Goal: Task Accomplishment & Management: Use online tool/utility

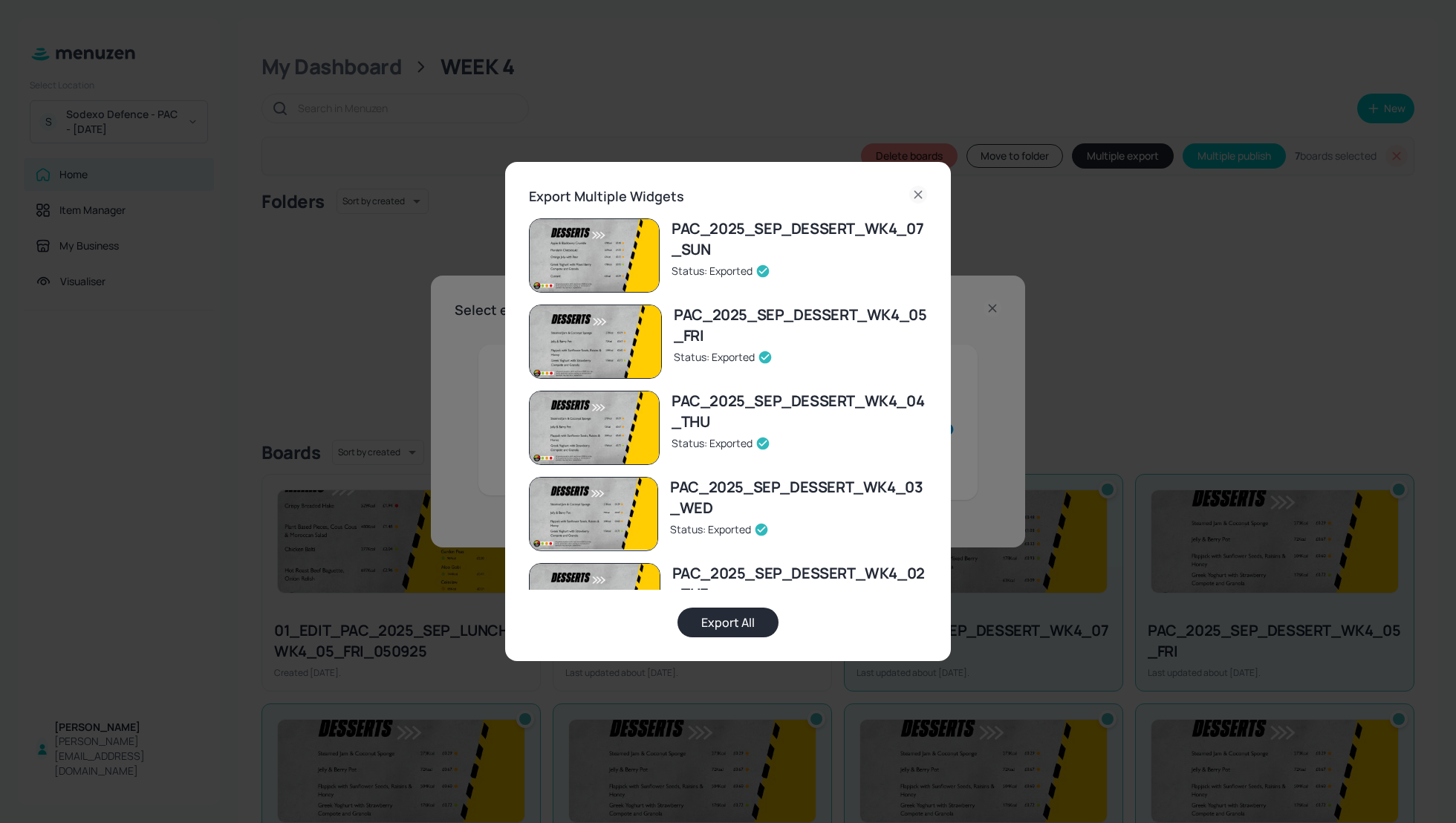
scroll to position [594, 0]
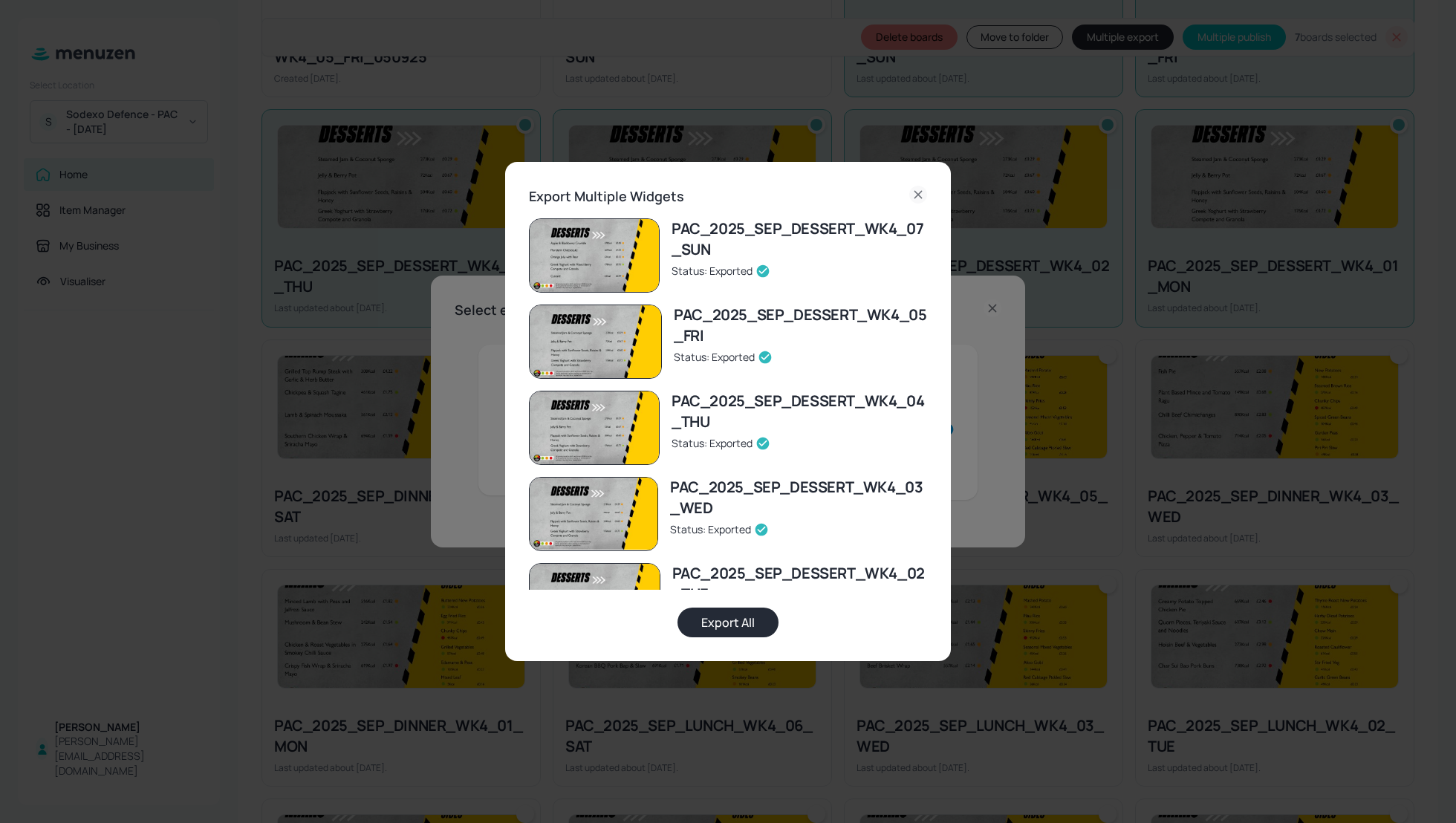
click at [917, 194] on icon at bounding box center [918, 194] width 7 height 7
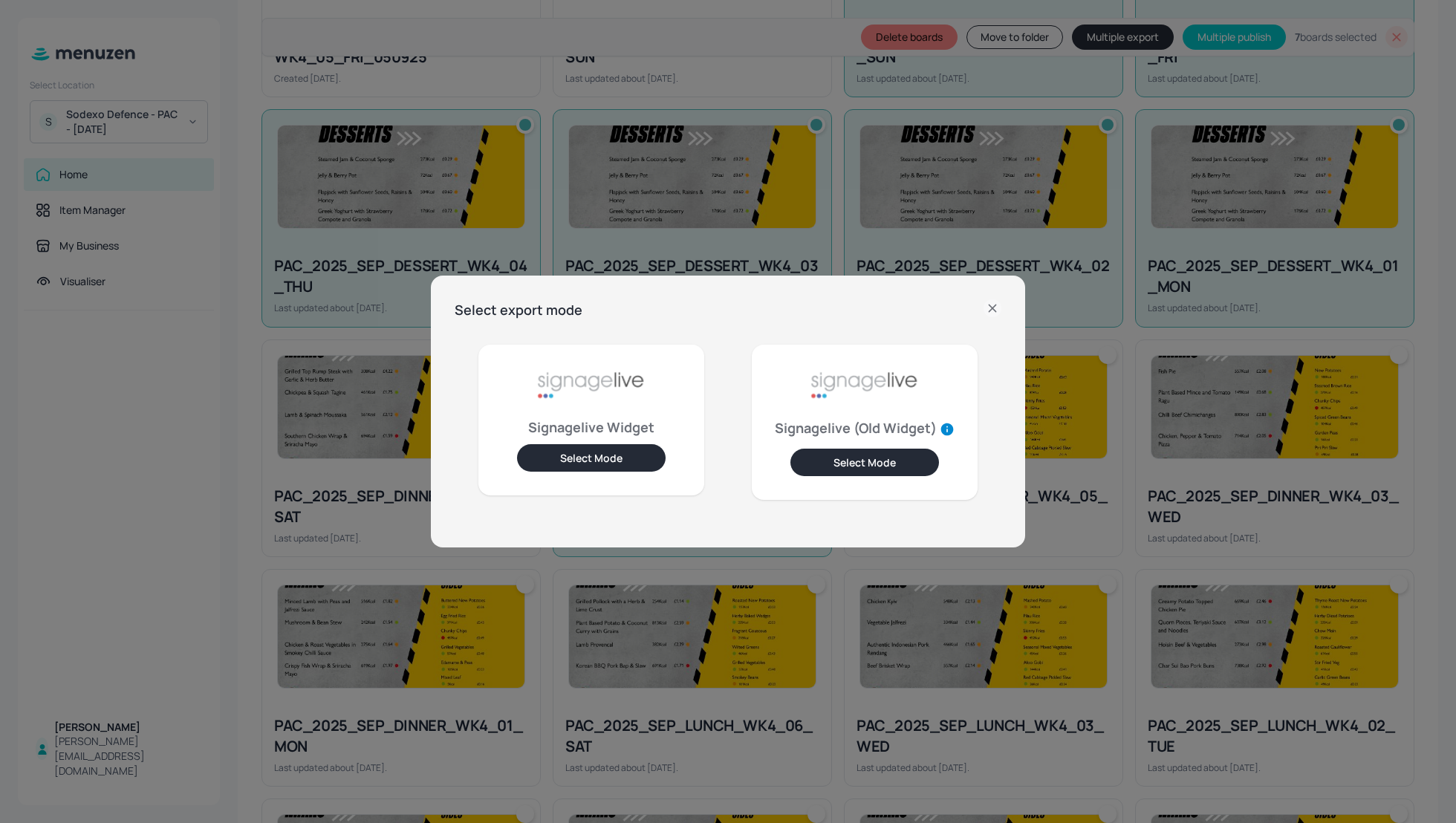
click at [991, 307] on icon at bounding box center [992, 308] width 18 height 18
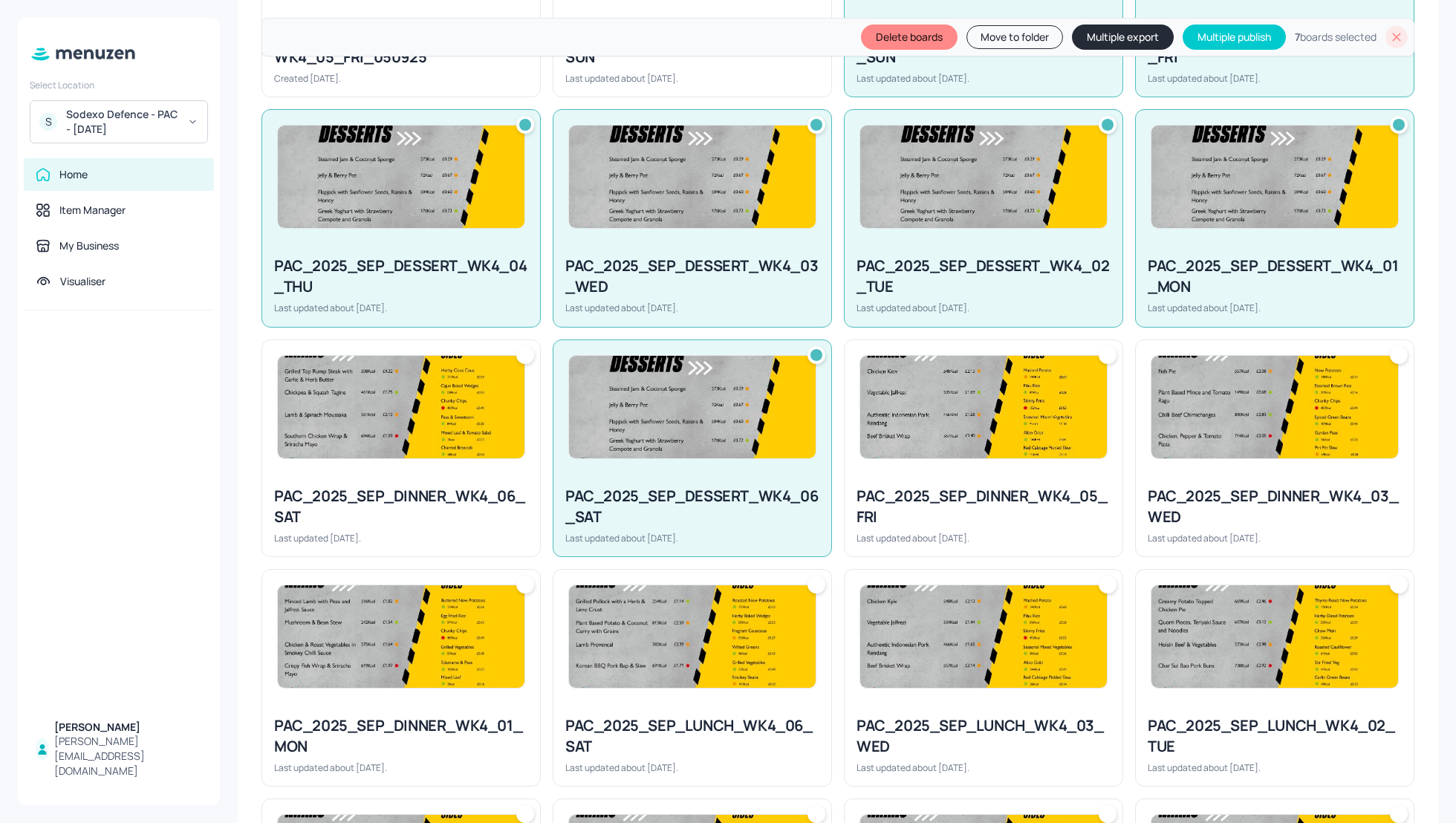
click at [243, 122] on div "My Dashboard WEEK 4 New Delete boards Move to folder Multiple export Multiple p…" at bounding box center [837, 353] width 1200 height 1859
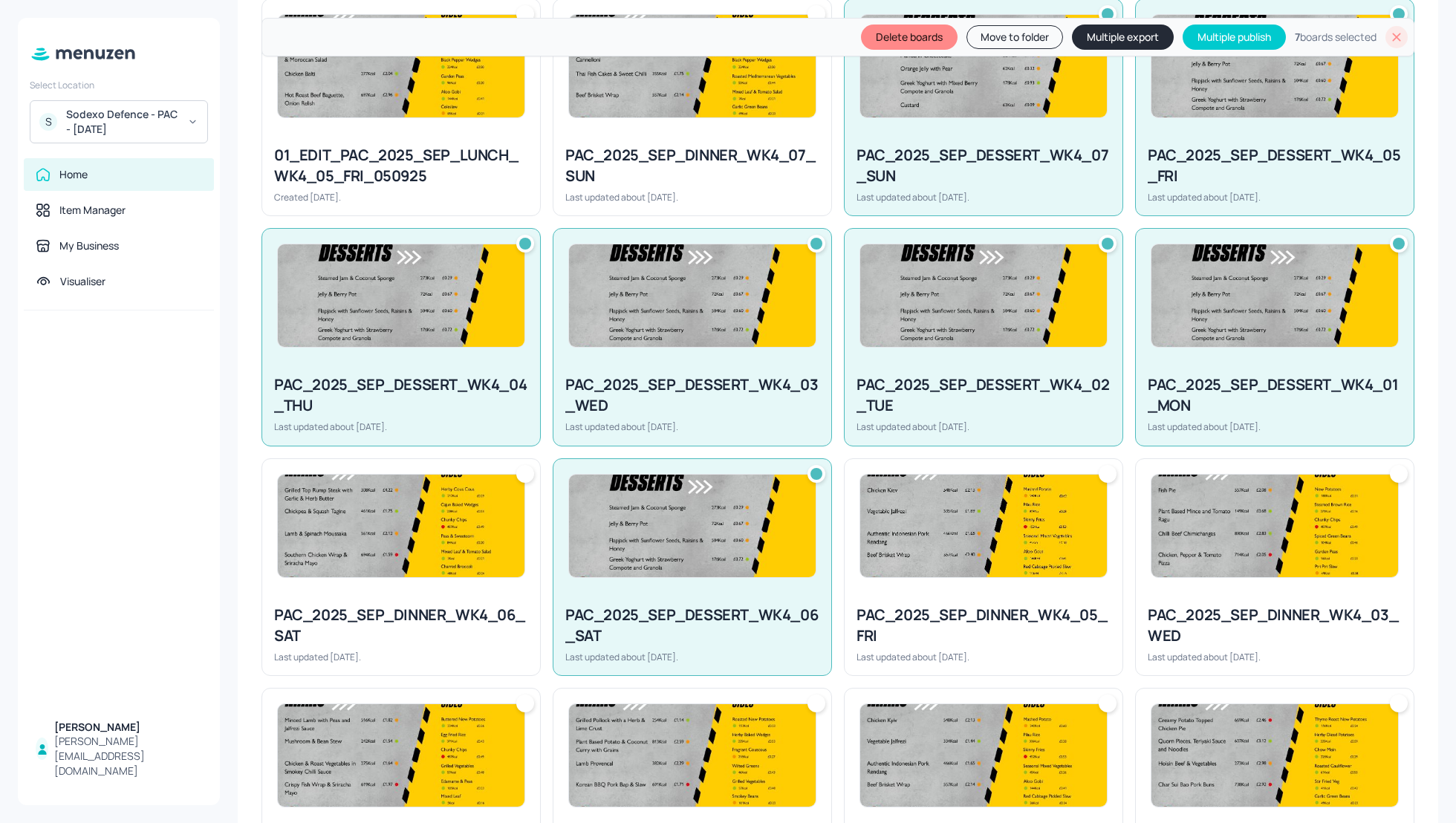
click at [1393, 38] on icon at bounding box center [1397, 38] width 8 height 8
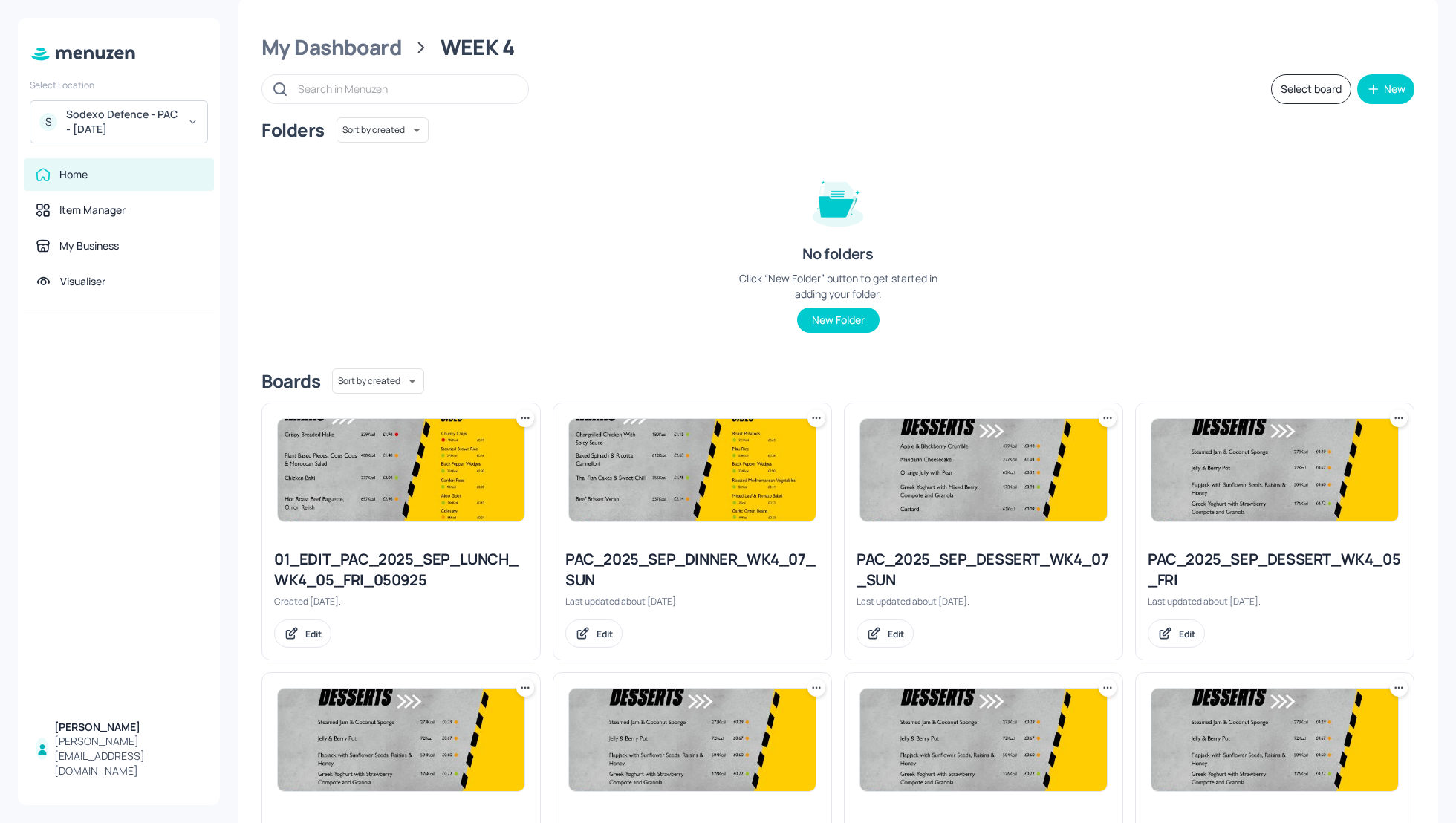
scroll to position [0, 0]
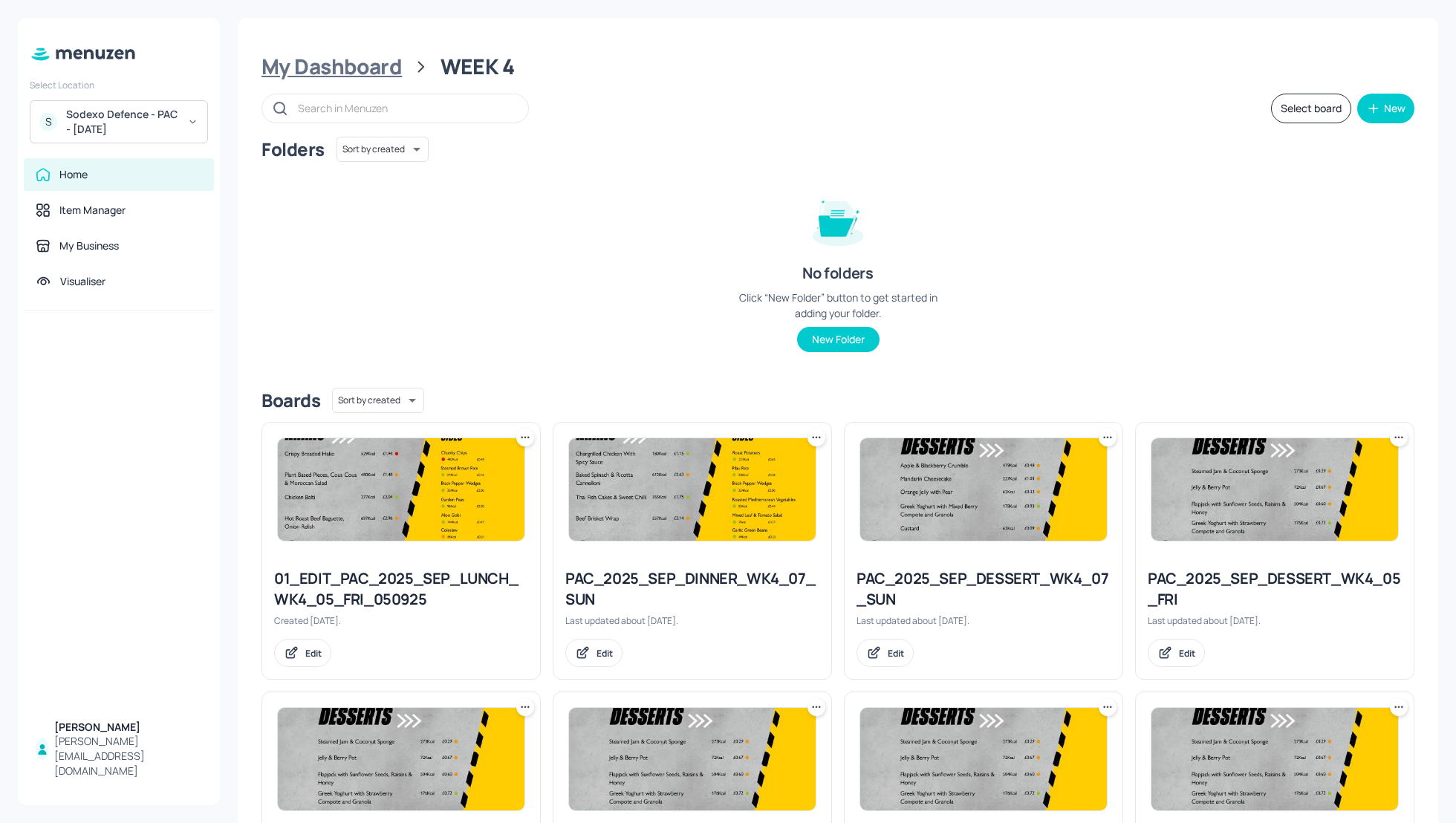
click at [314, 70] on div "My Dashboard" at bounding box center [331, 66] width 140 height 27
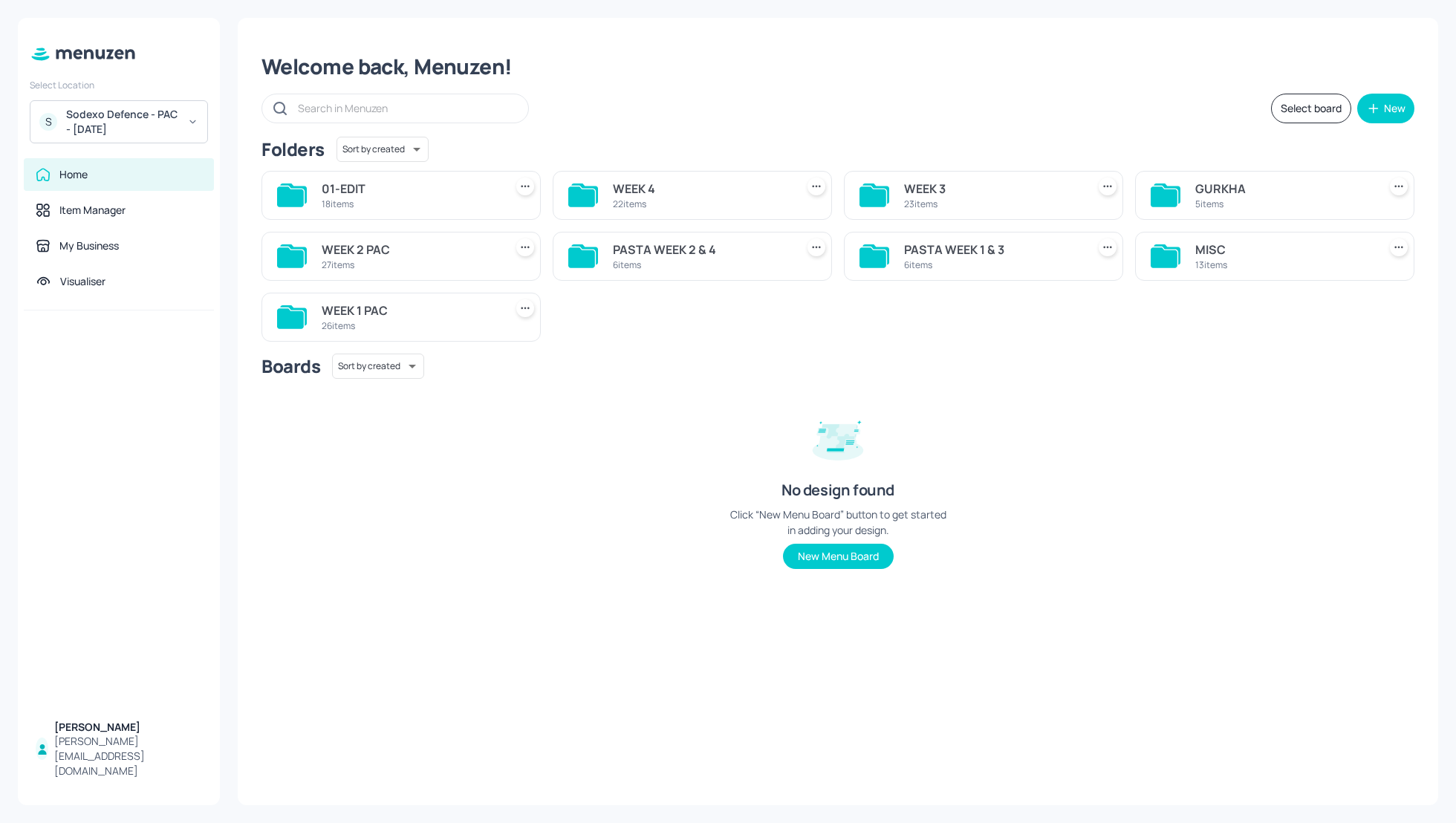
click at [187, 111] on div "S Sodexo Defence - PAC - September 2025" at bounding box center [119, 121] width 179 height 43
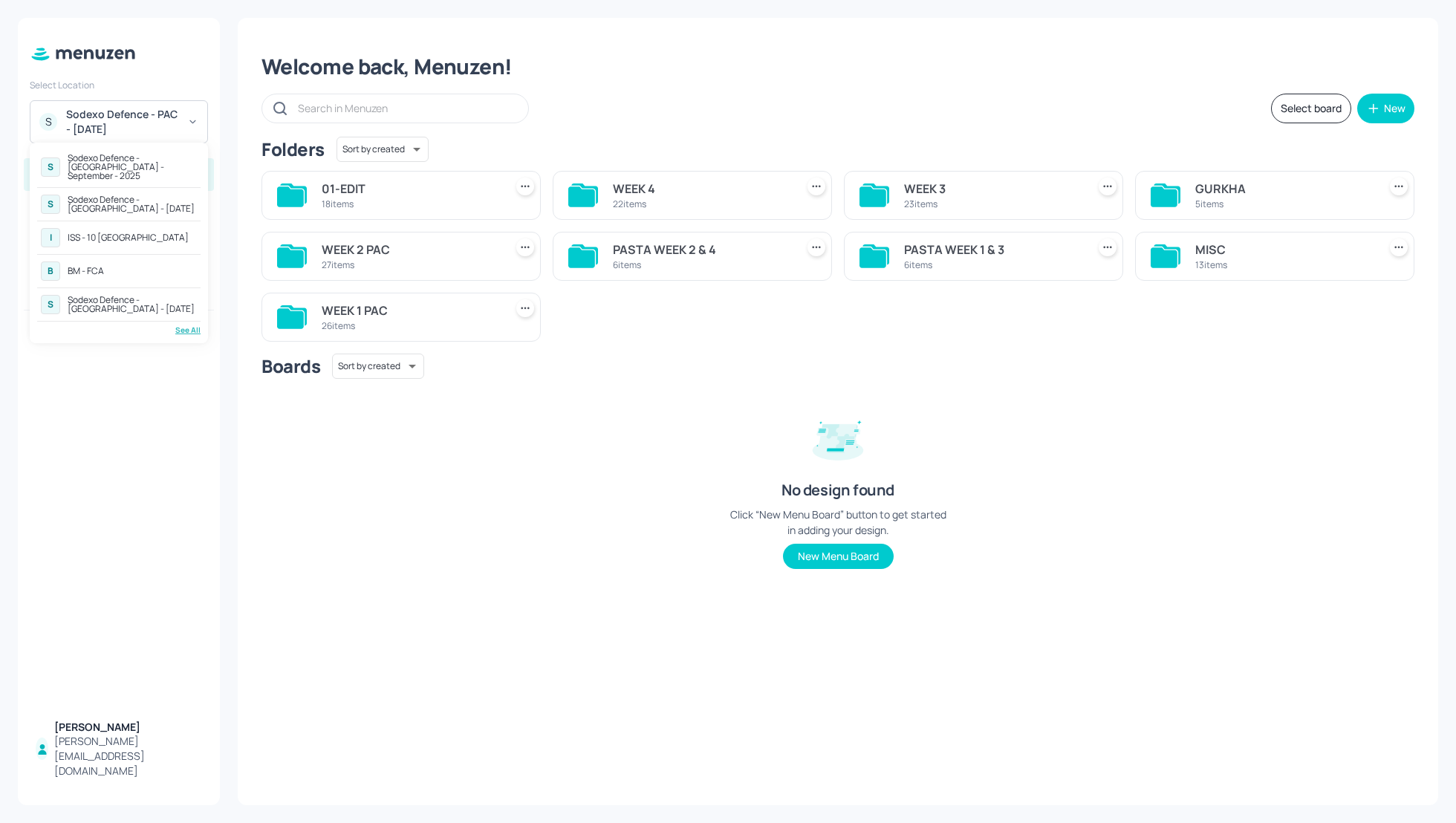
click at [133, 163] on div "Sodexo Defence - [GEOGRAPHIC_DATA] - September - 2025" at bounding box center [132, 167] width 129 height 27
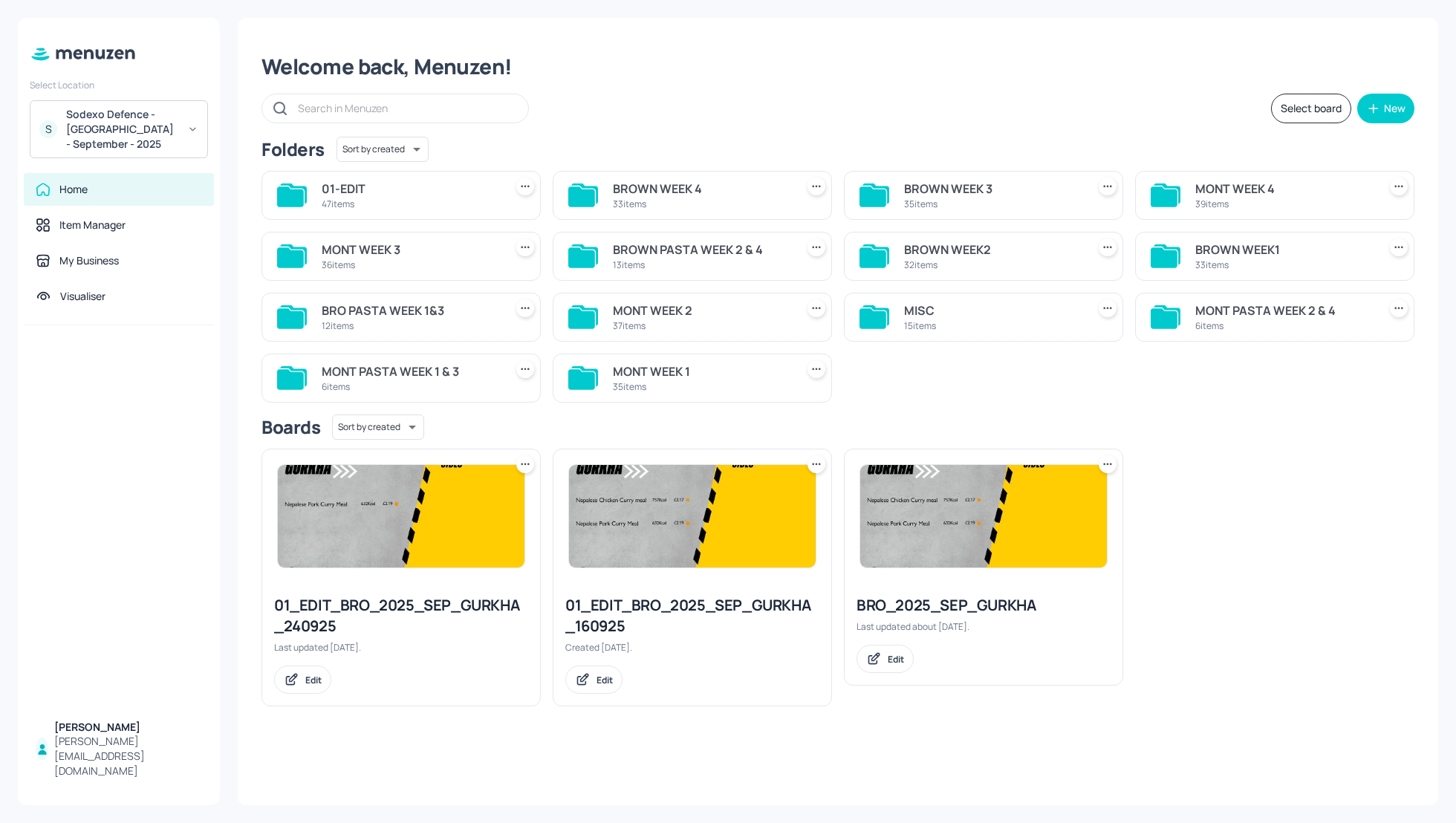
click at [1255, 189] on div "MONT WEEK 4" at bounding box center [1283, 189] width 177 height 18
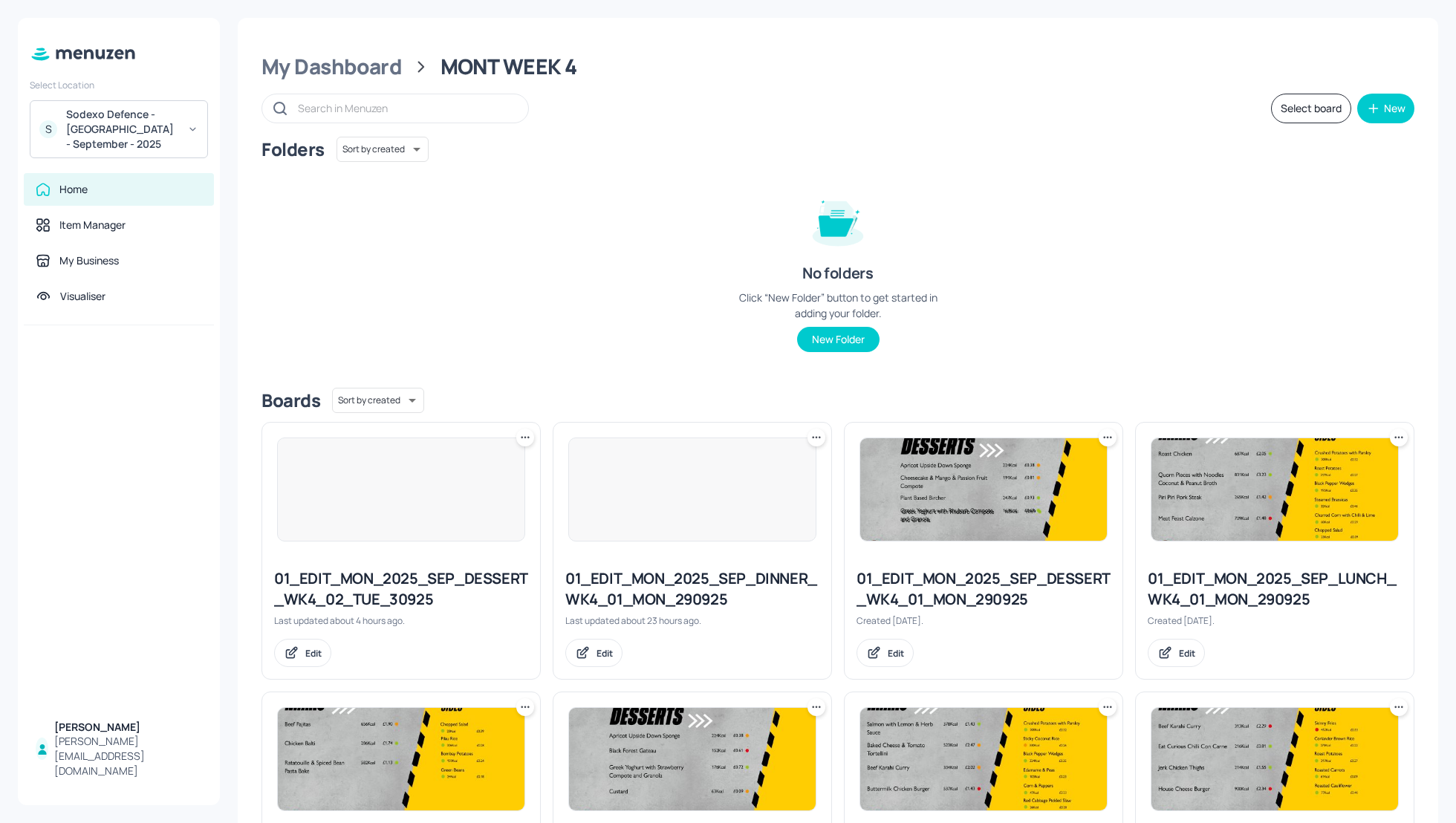
click at [1316, 285] on div "Folders Sort by created id ​ No folders Click “New Folder” button to get starte…" at bounding box center [837, 257] width 1153 height 239
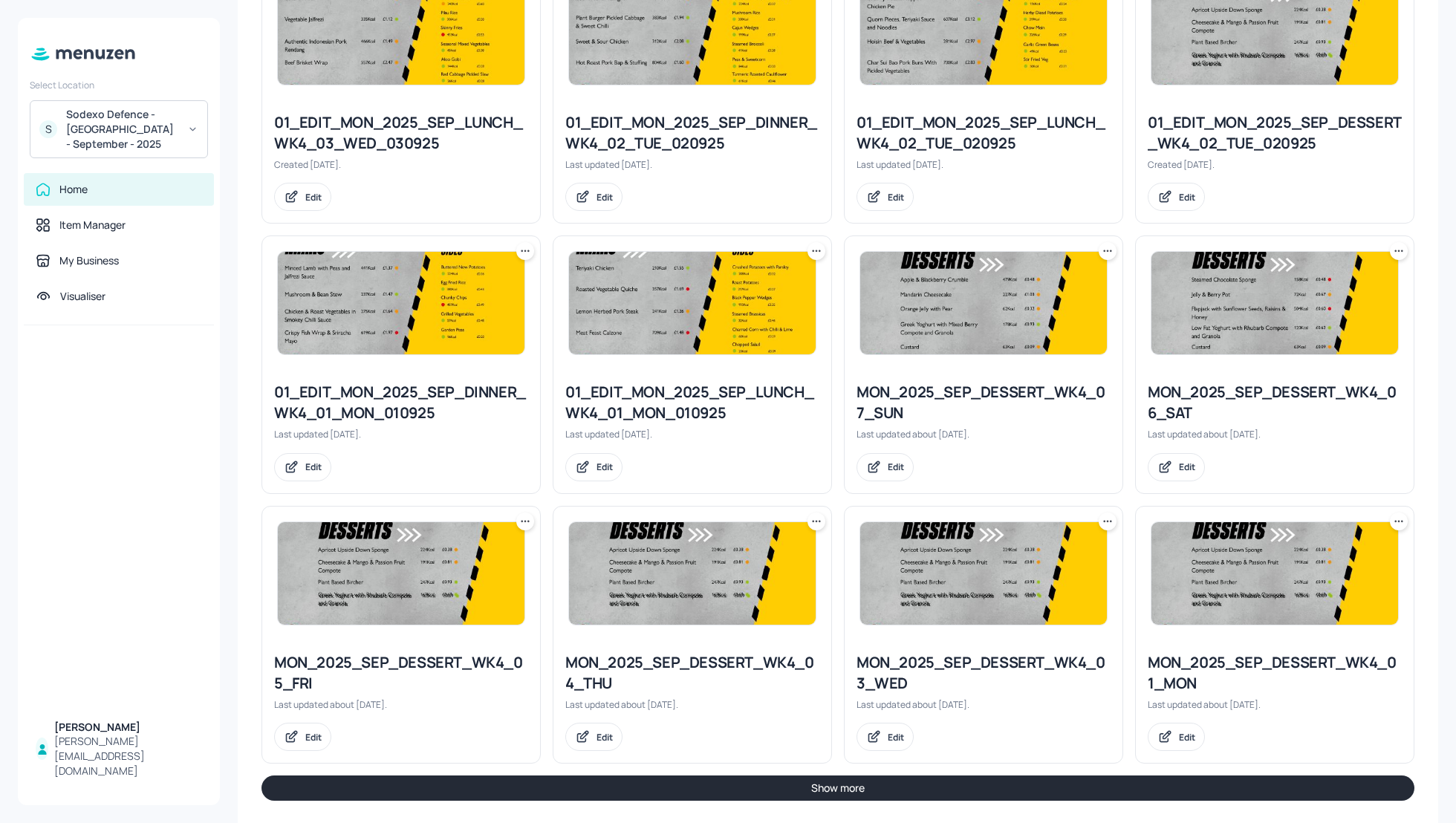
scroll to position [1274, 0]
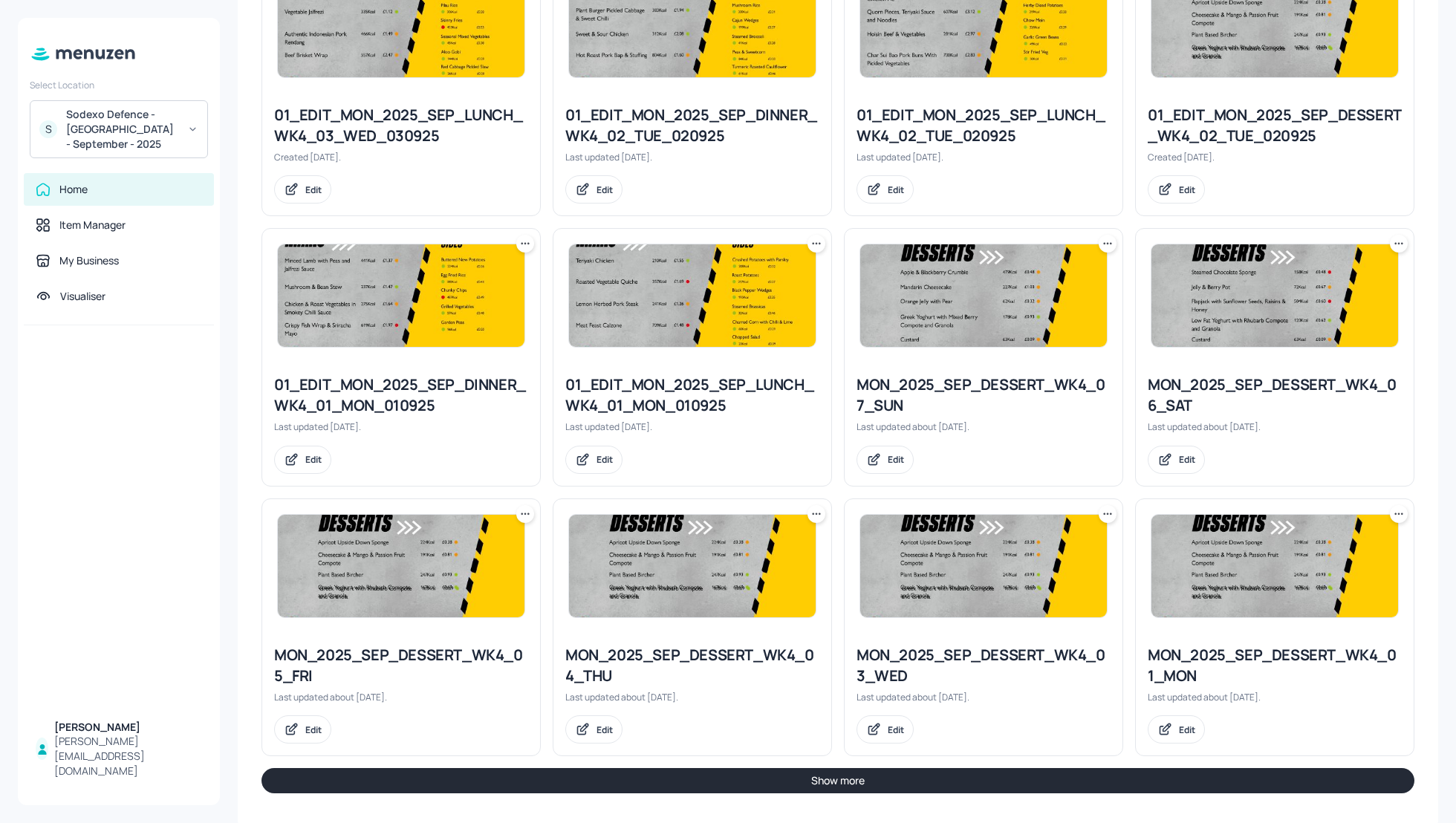
click at [1130, 768] on button "Show more" at bounding box center [837, 780] width 1153 height 25
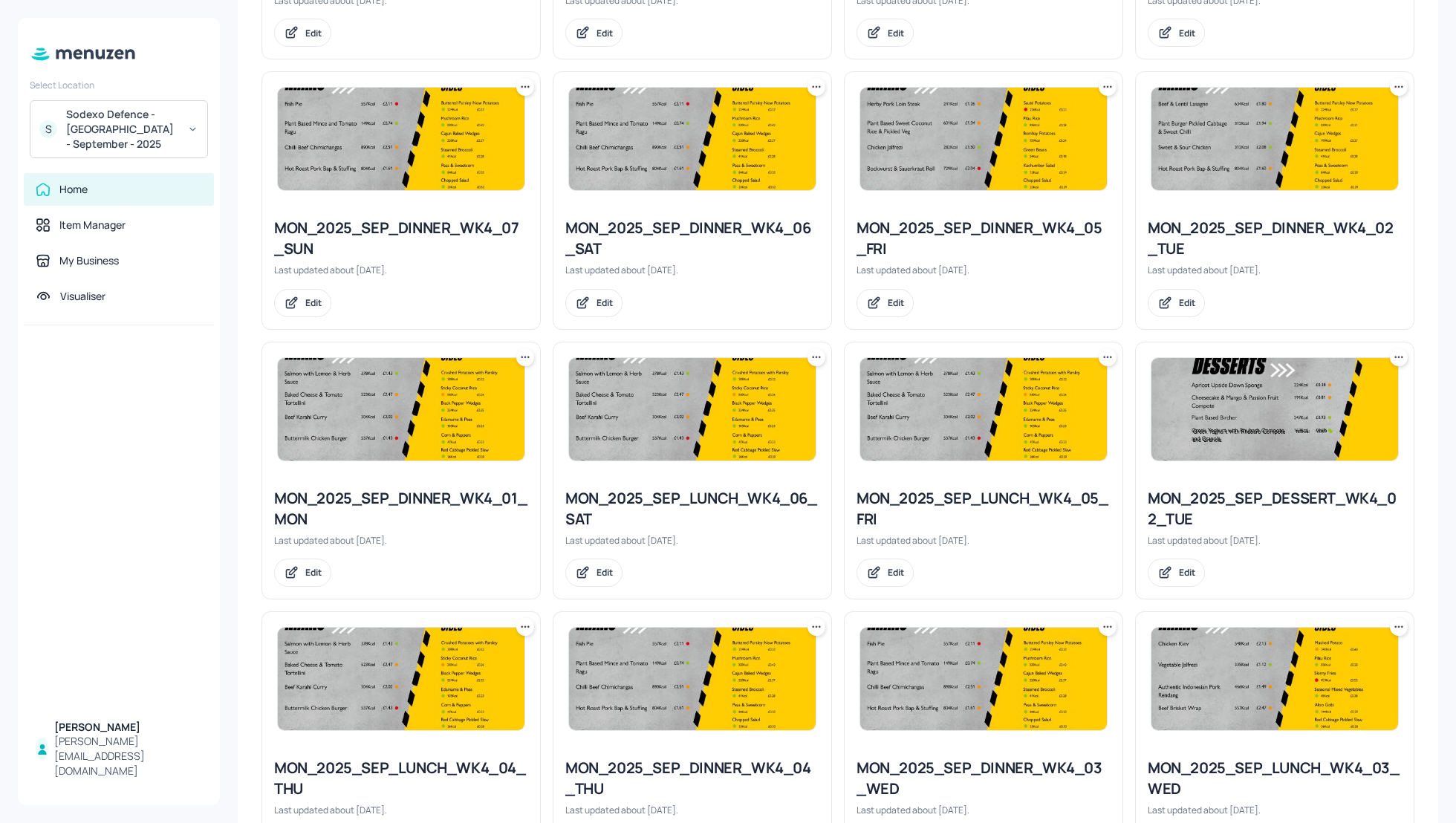
scroll to position [1947, 0]
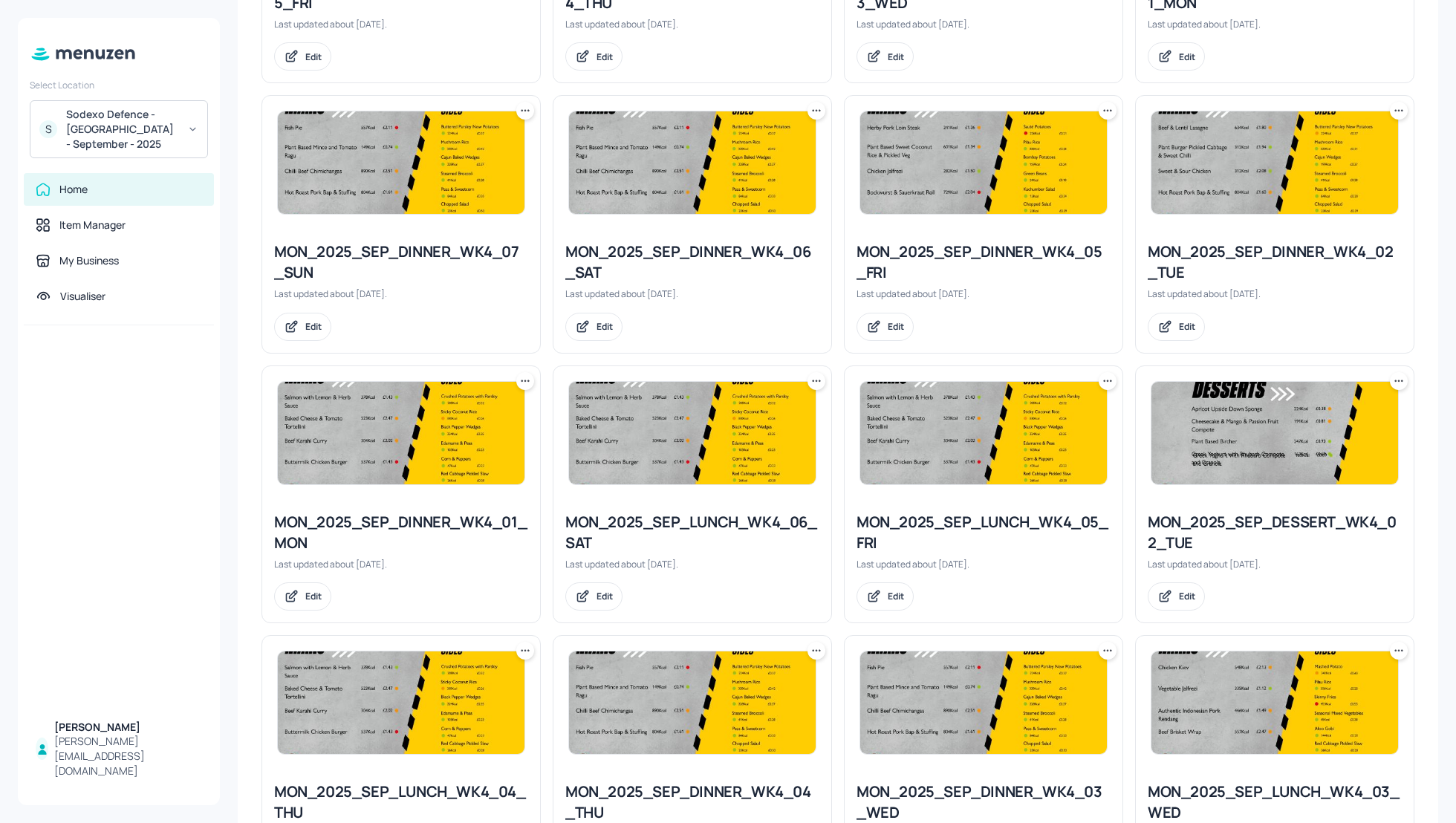
click at [1398, 111] on div at bounding box center [1399, 111] width 18 height 18
click at [1393, 103] on icon at bounding box center [1399, 111] width 15 height 15
click at [1344, 158] on div "Duplicate" at bounding box center [1337, 159] width 119 height 25
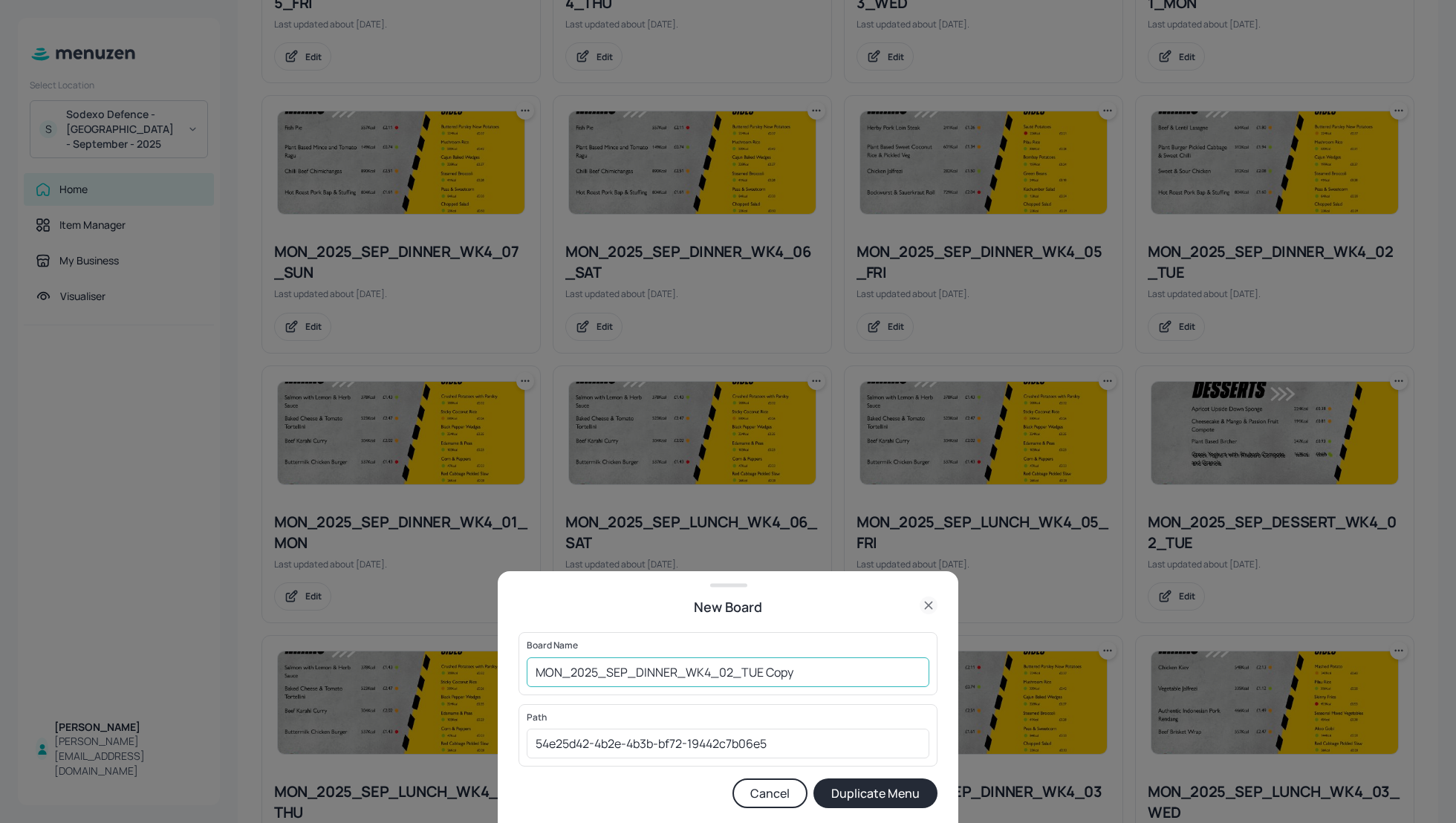
click at [533, 674] on input "MON_2025_SEP_DINNER_WK4_02_TUE Copy" at bounding box center [728, 672] width 402 height 30
click at [855, 674] on input "01_EDIT_MON_2025_SEP_DINNER_WK4_02_TUE Copy" at bounding box center [728, 672] width 402 height 30
type input "01_EDIT_MON_2025_SEP_DINNER_WK4_02_TUE_300925"
click at [873, 792] on button "Duplicate Menu" at bounding box center [875, 793] width 124 height 30
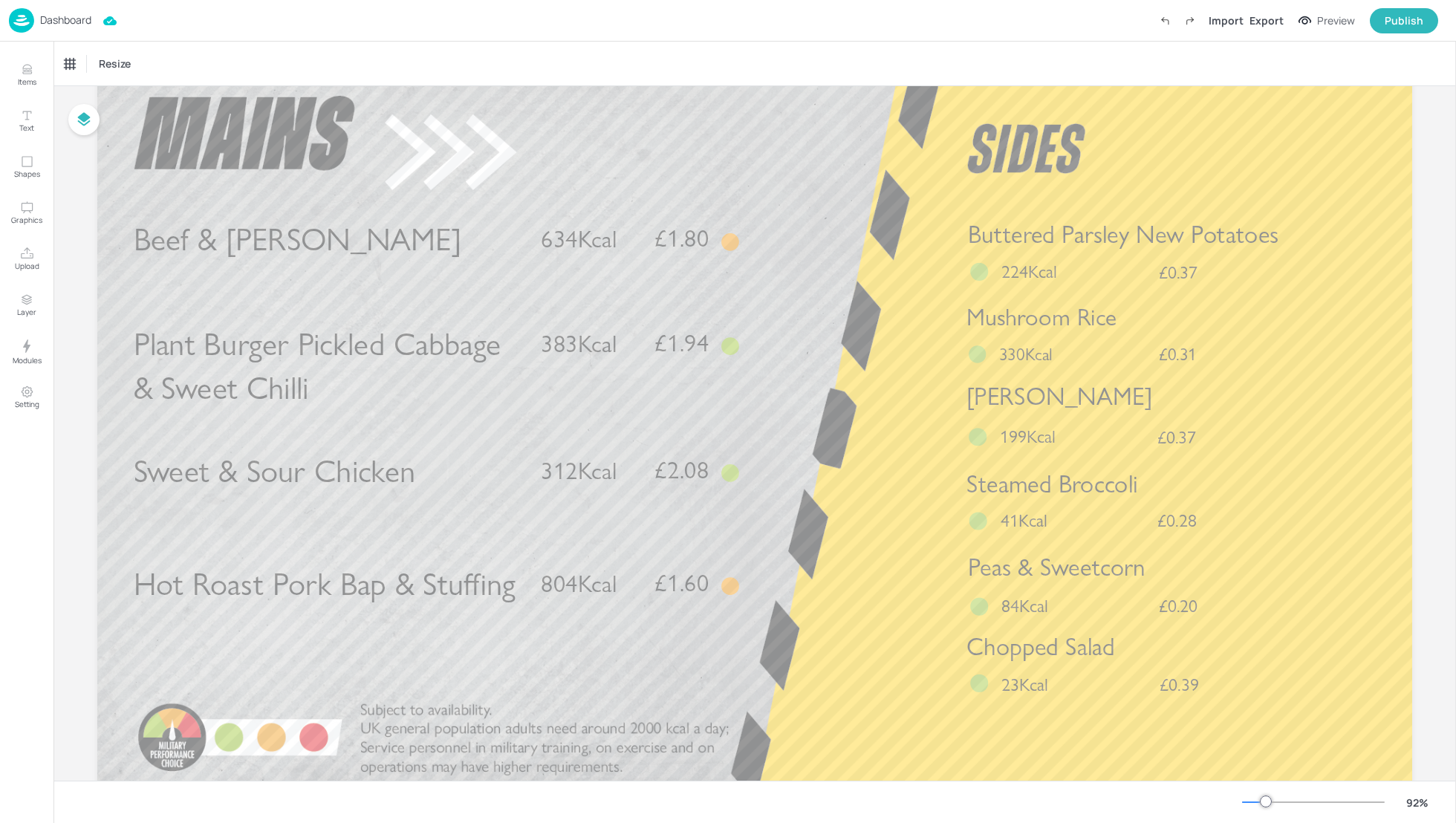
scroll to position [89, 0]
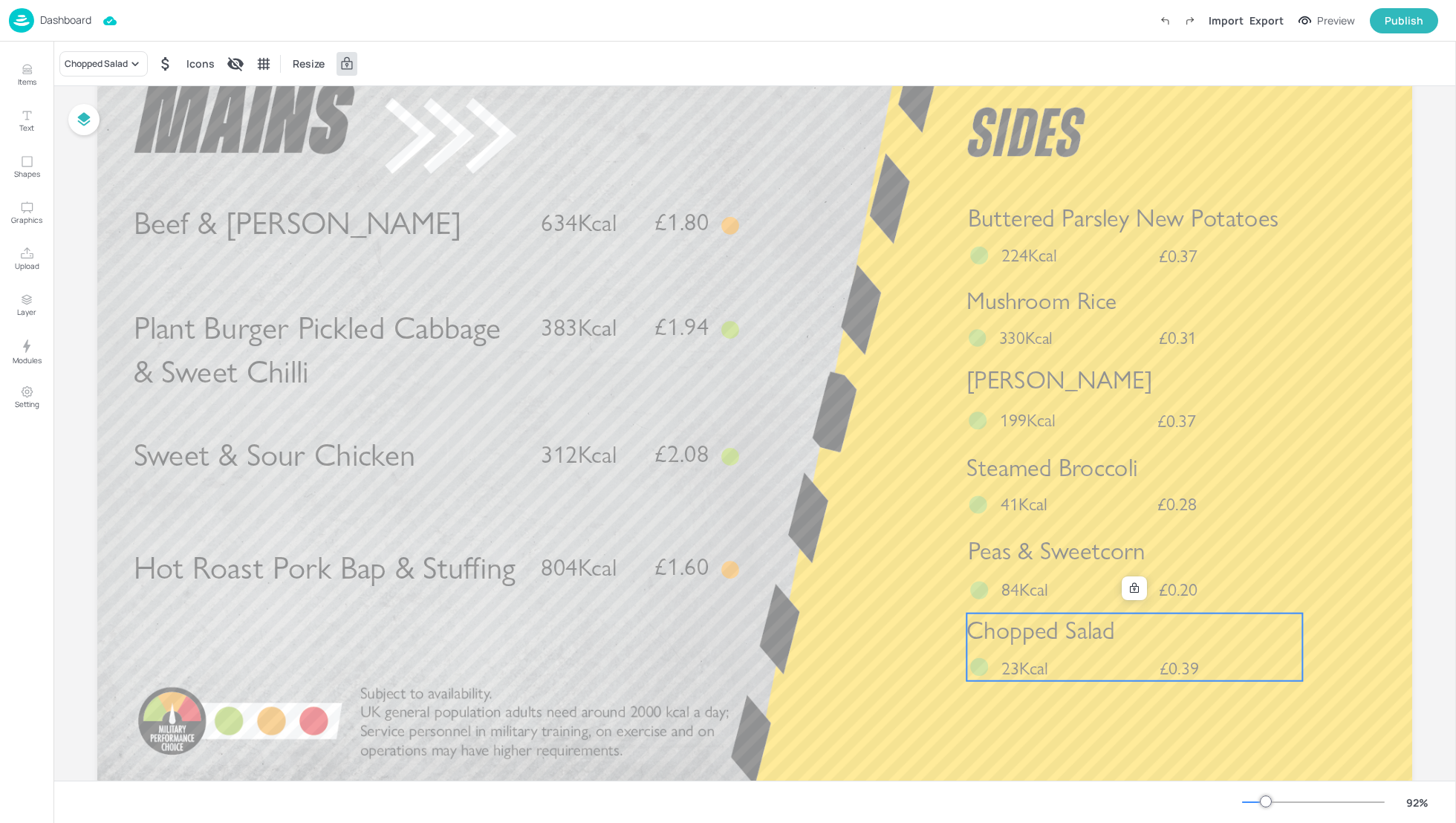
click at [1177, 643] on p "Chopped Salad" at bounding box center [1134, 631] width 336 height 34
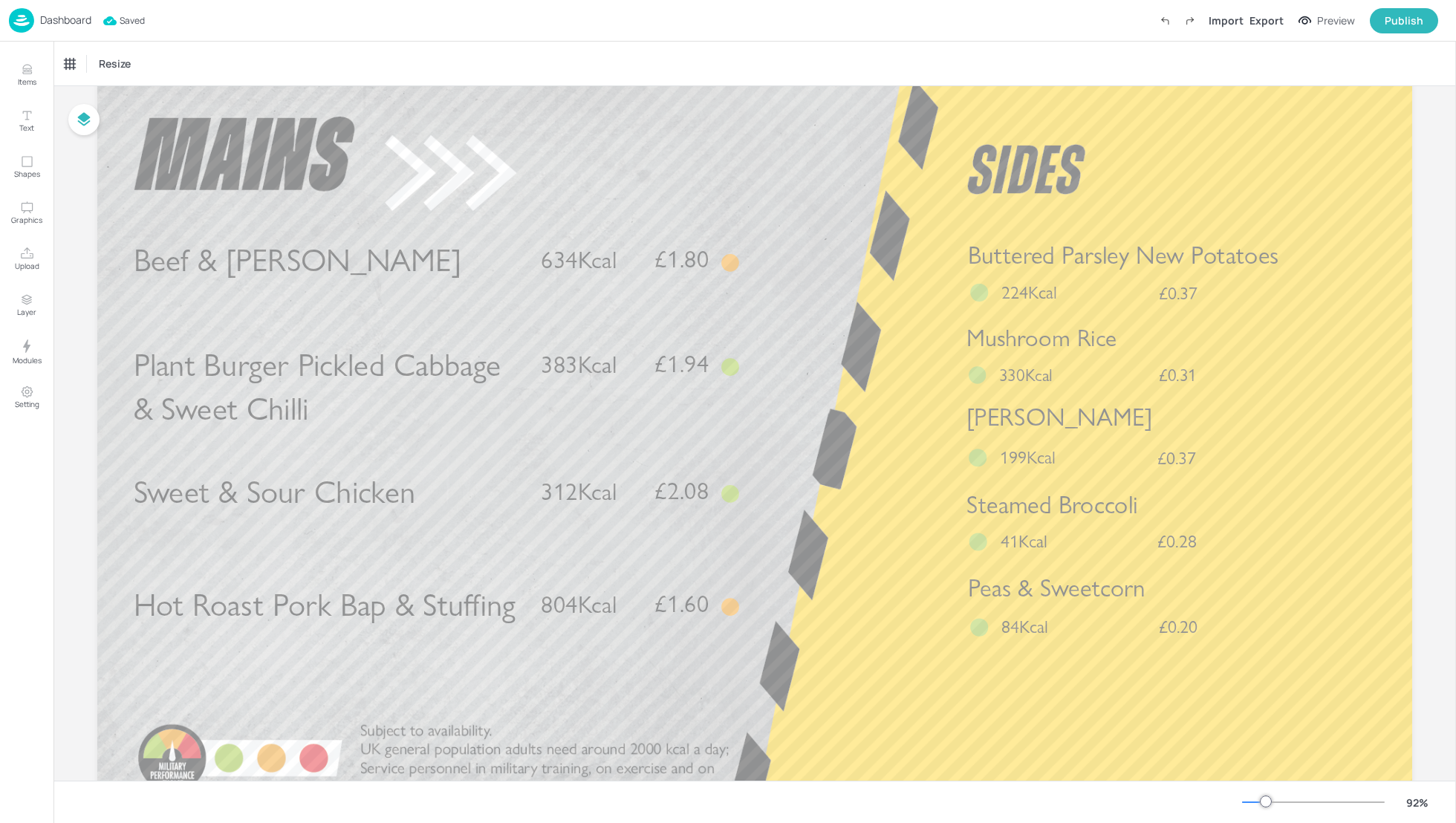
scroll to position [0, 0]
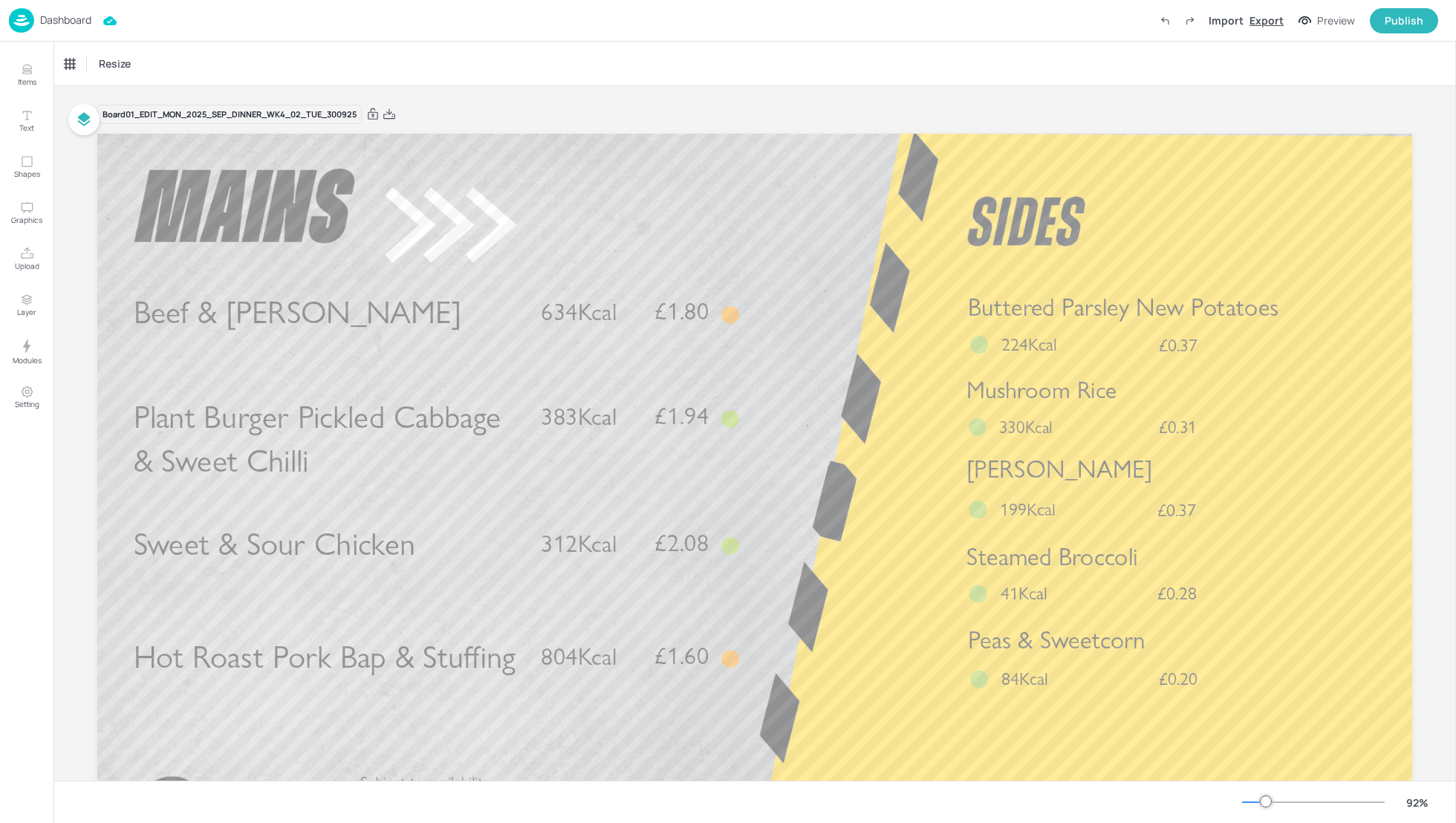
click at [1263, 25] on div "Export" at bounding box center [1267, 20] width 34 height 16
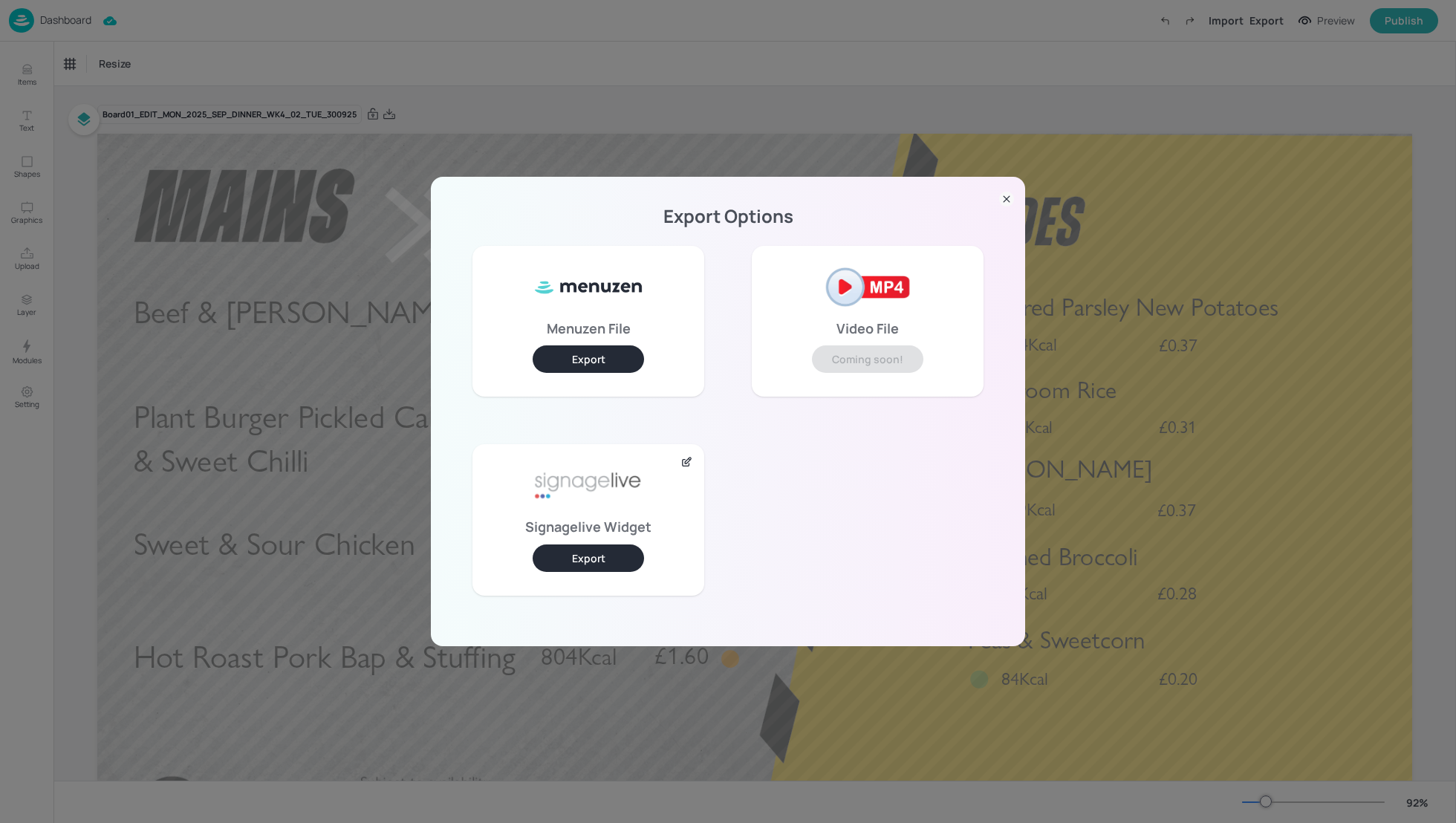
click at [596, 559] on button "Export" at bounding box center [588, 558] width 111 height 28
